Goal: Find specific page/section

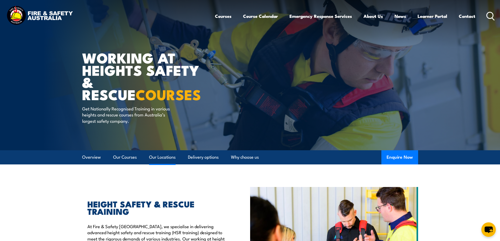
click at [165, 157] on link "Our Locations" at bounding box center [162, 157] width 27 height 14
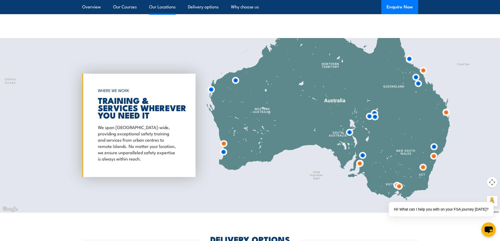
scroll to position [848, 0]
click at [399, 181] on img at bounding box center [399, 186] width 10 height 10
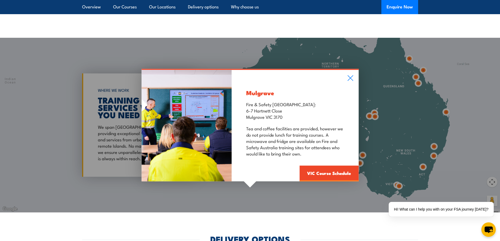
click at [390, 180] on div "Mulgrave Fire & Safety [GEOGRAPHIC_DATA]: [STREET_ADDRESS][PERSON_NAME] Tea and…" at bounding box center [250, 125] width 500 height 175
click at [393, 179] on div "Mulgrave Fire & Safety [GEOGRAPHIC_DATA]: [STREET_ADDRESS][PERSON_NAME] Tea and…" at bounding box center [250, 125] width 500 height 175
click at [395, 179] on div "Mulgrave Fire & Safety [GEOGRAPHIC_DATA]: [STREET_ADDRESS][PERSON_NAME] Tea and…" at bounding box center [250, 125] width 500 height 175
click at [389, 182] on div "Mulgrave Fire & Safety [GEOGRAPHIC_DATA]: [STREET_ADDRESS][PERSON_NAME] Tea and…" at bounding box center [250, 125] width 500 height 175
click at [399, 181] on div "Mulgrave Fire & Safety [GEOGRAPHIC_DATA]: [STREET_ADDRESS][PERSON_NAME] Tea and…" at bounding box center [250, 125] width 500 height 175
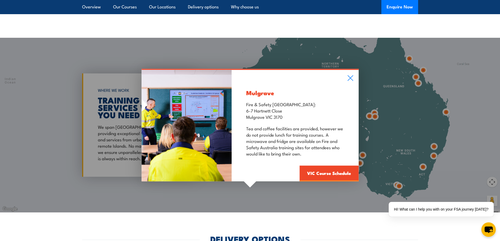
click at [309, 187] on div "Mulgrave Fire & Safety [GEOGRAPHIC_DATA]: [STREET_ADDRESS][PERSON_NAME] Tea and…" at bounding box center [250, 125] width 500 height 175
click at [348, 75] on icon at bounding box center [350, 78] width 6 height 6
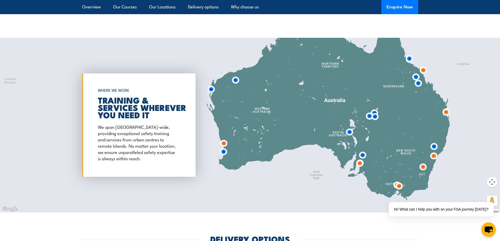
click at [393, 180] on img at bounding box center [397, 185] width 10 height 10
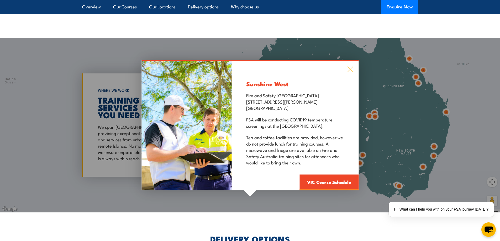
click at [351, 66] on icon at bounding box center [350, 69] width 6 height 6
